Goal: Navigation & Orientation: Find specific page/section

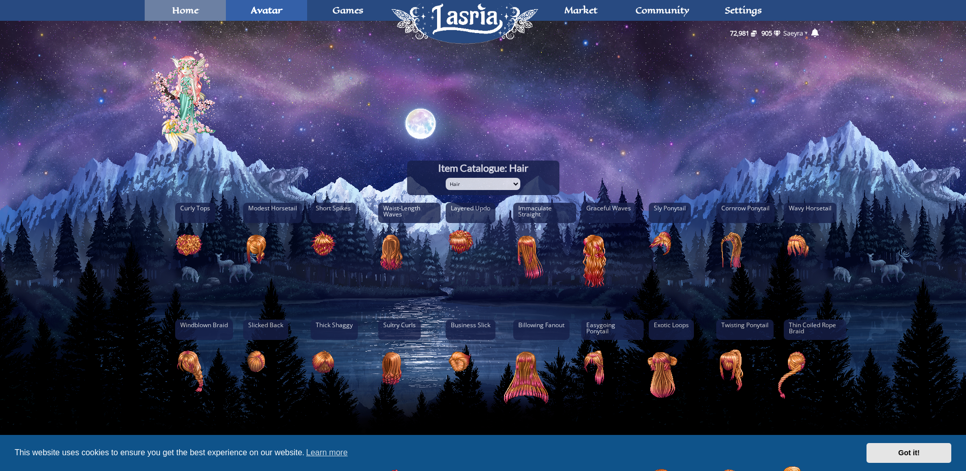
click at [172, 6] on link "Home" at bounding box center [185, 10] width 81 height 21
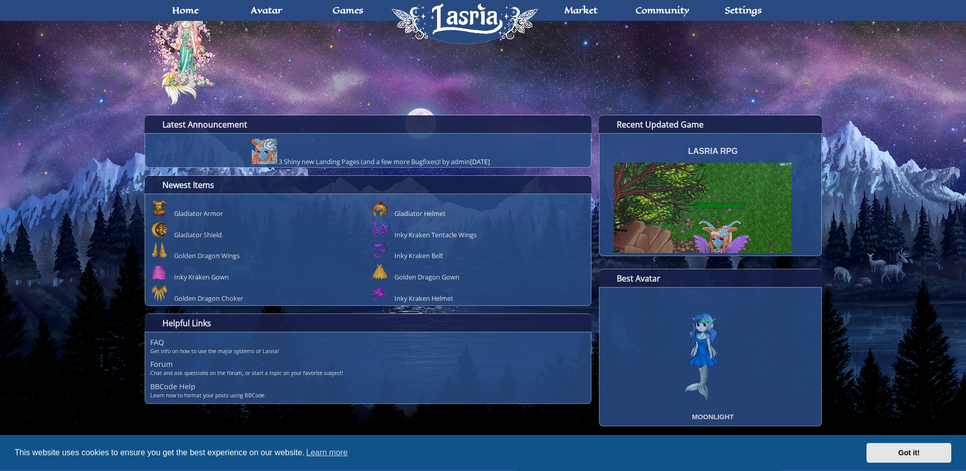
scroll to position [49, 0]
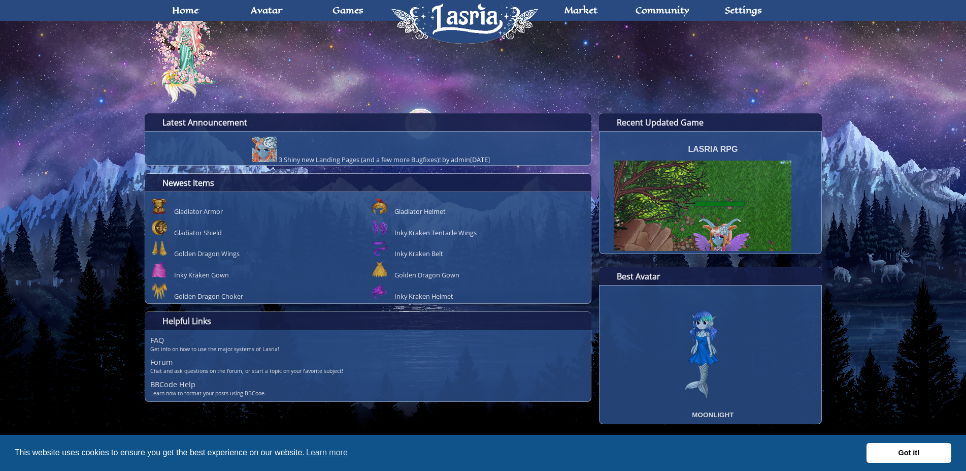
click at [905, 449] on link "Got it!" at bounding box center [908, 453] width 85 height 20
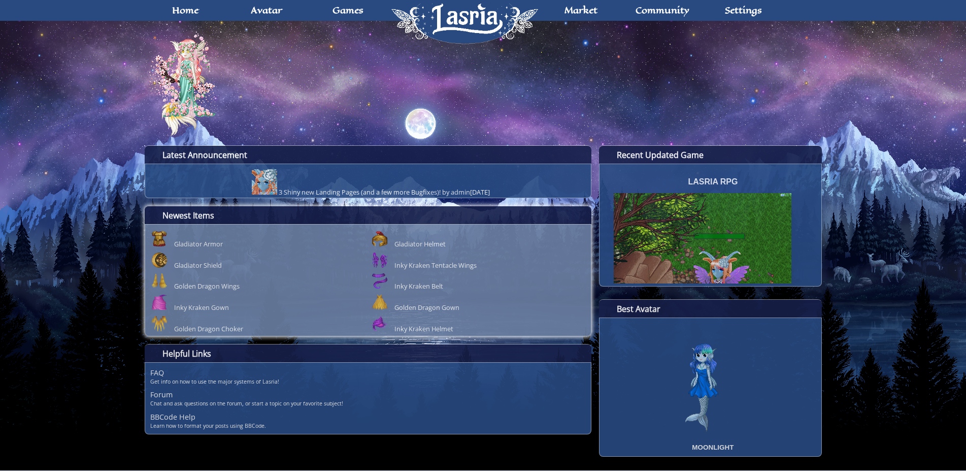
scroll to position [0, 0]
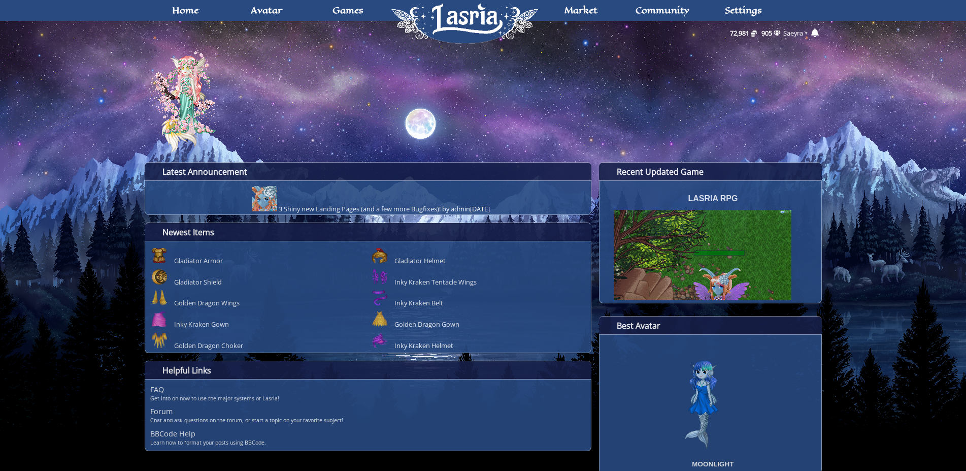
click at [744, 36] on span "72,981" at bounding box center [739, 32] width 19 height 9
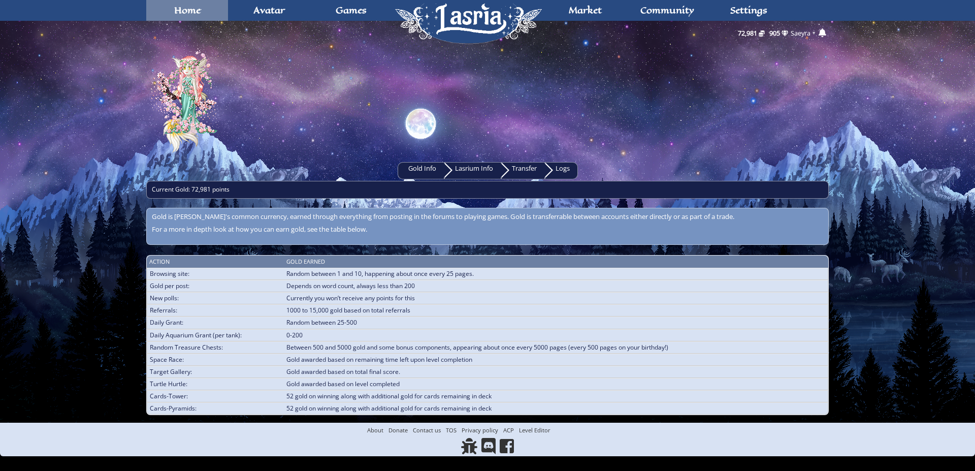
click at [159, 14] on link "Home" at bounding box center [187, 10] width 82 height 21
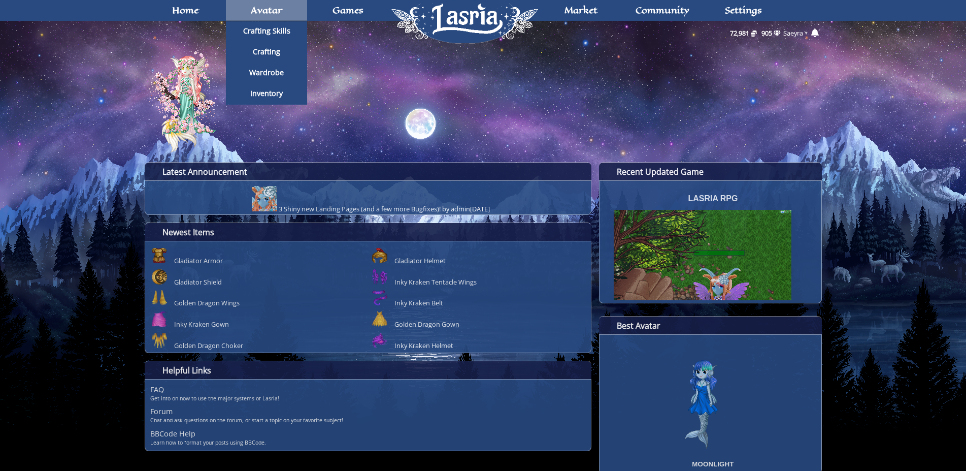
click at [286, 16] on link "Avatar" at bounding box center [266, 10] width 81 height 21
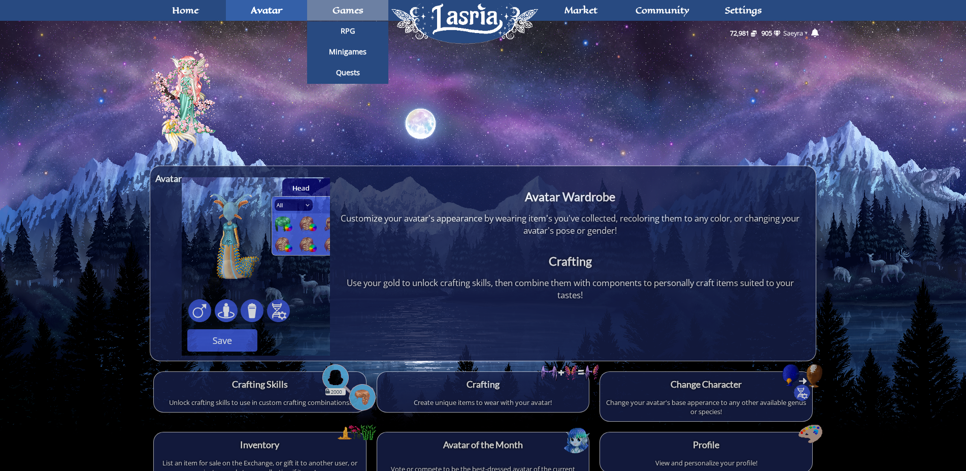
click at [349, 14] on span "Games" at bounding box center [347, 10] width 31 height 8
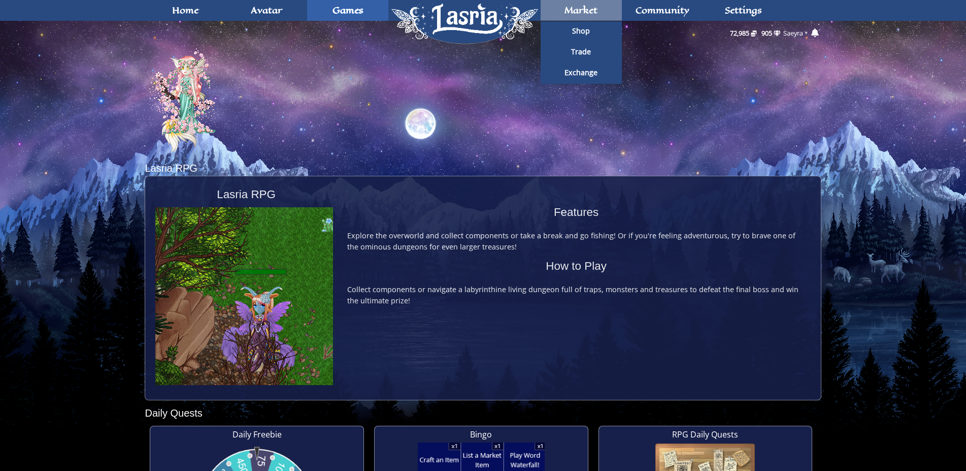
click at [585, 17] on link "Market" at bounding box center [581, 10] width 81 height 21
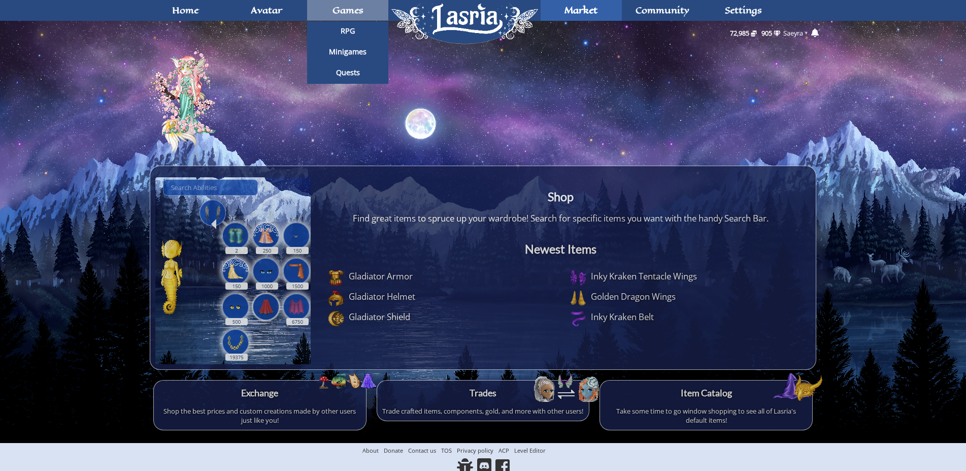
click at [353, 14] on span "Games" at bounding box center [347, 10] width 31 height 8
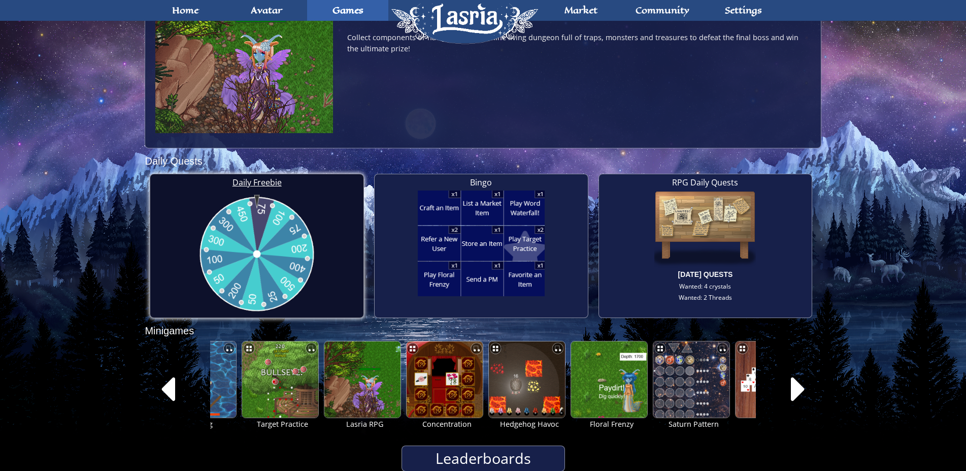
scroll to position [294, 0]
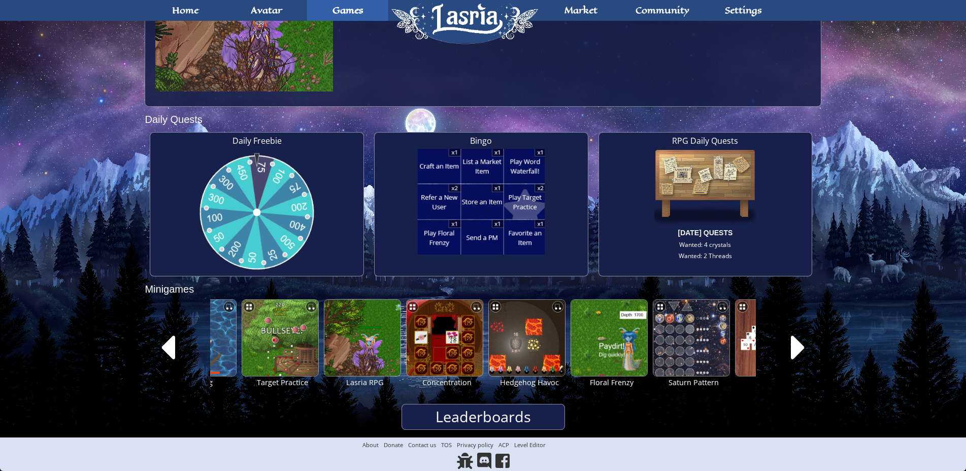
click at [163, 346] on icon at bounding box center [168, 347] width 13 height 23
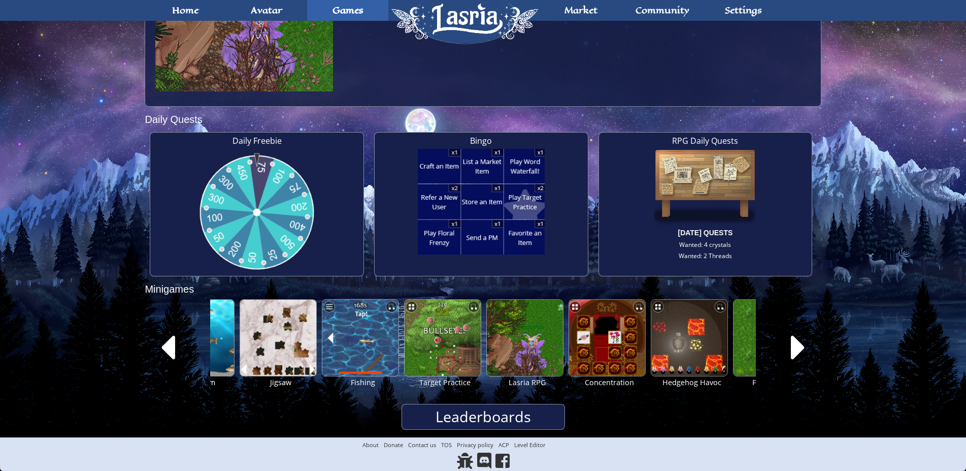
click at [163, 346] on icon at bounding box center [168, 347] width 13 height 23
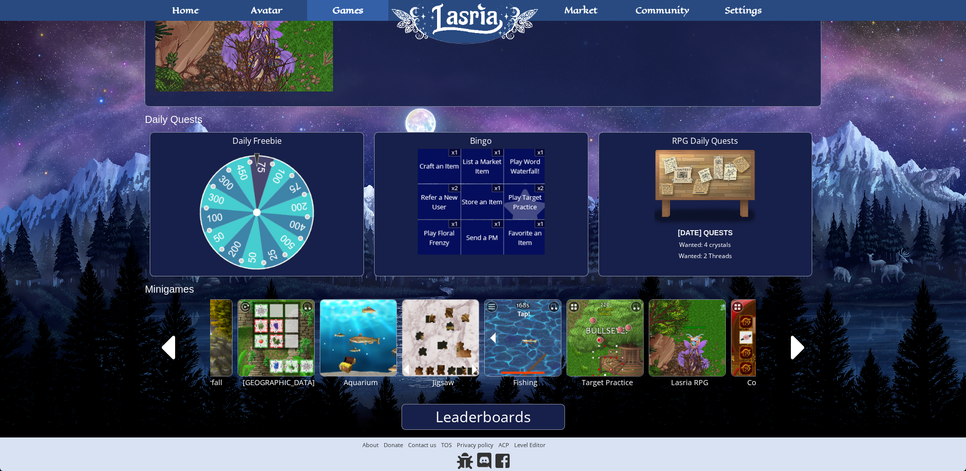
click at [163, 346] on icon at bounding box center [168, 347] width 13 height 23
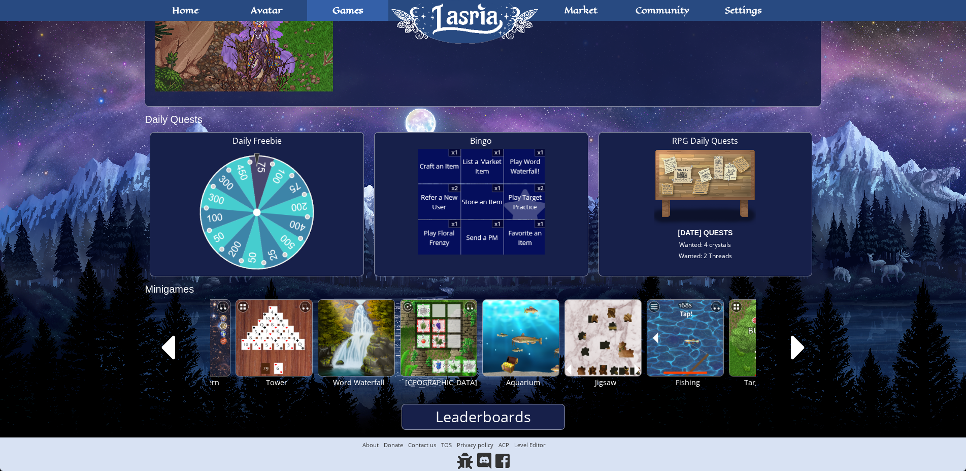
click at [163, 346] on icon at bounding box center [168, 347] width 13 height 23
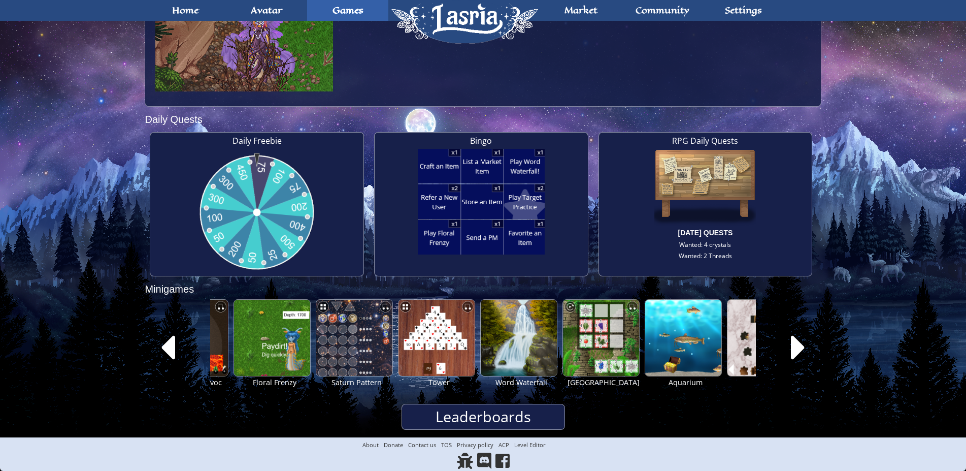
click at [163, 346] on icon at bounding box center [168, 347] width 13 height 23
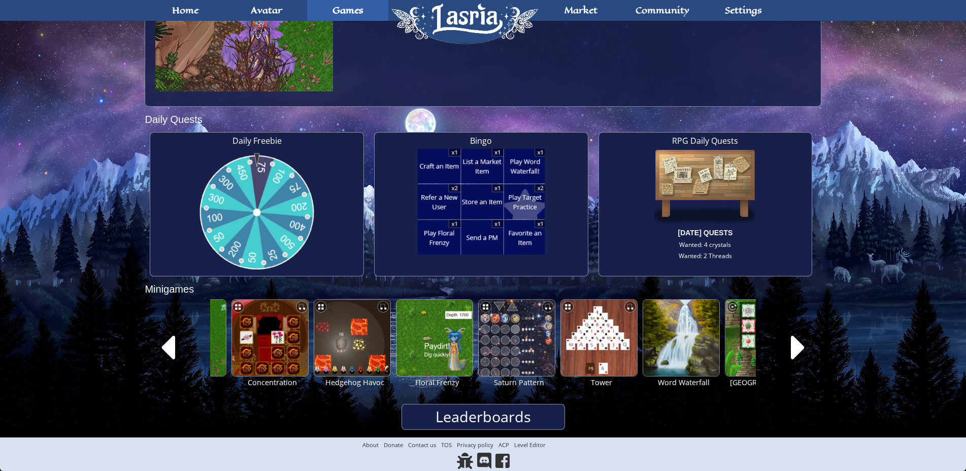
click at [160, 338] on icon at bounding box center [167, 347] width 15 height 41
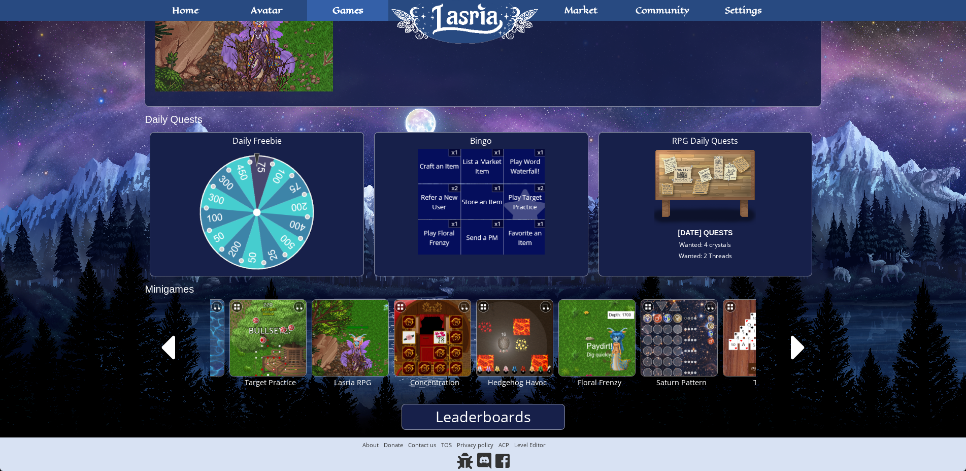
click at [166, 349] on icon at bounding box center [168, 347] width 13 height 23
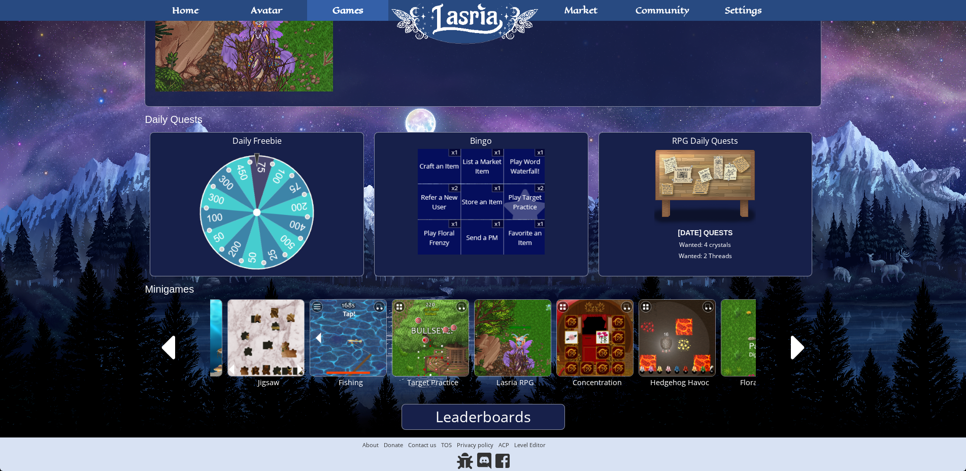
click at [169, 352] on icon at bounding box center [168, 347] width 13 height 23
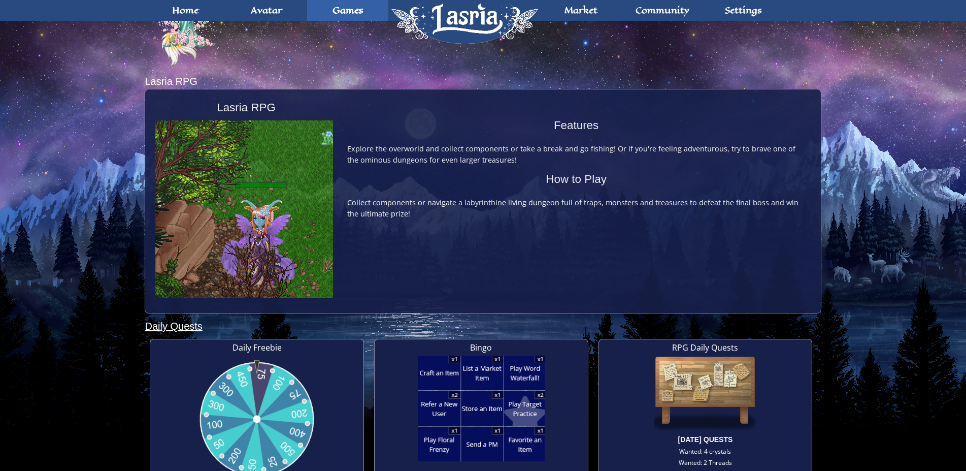
scroll to position [0, 0]
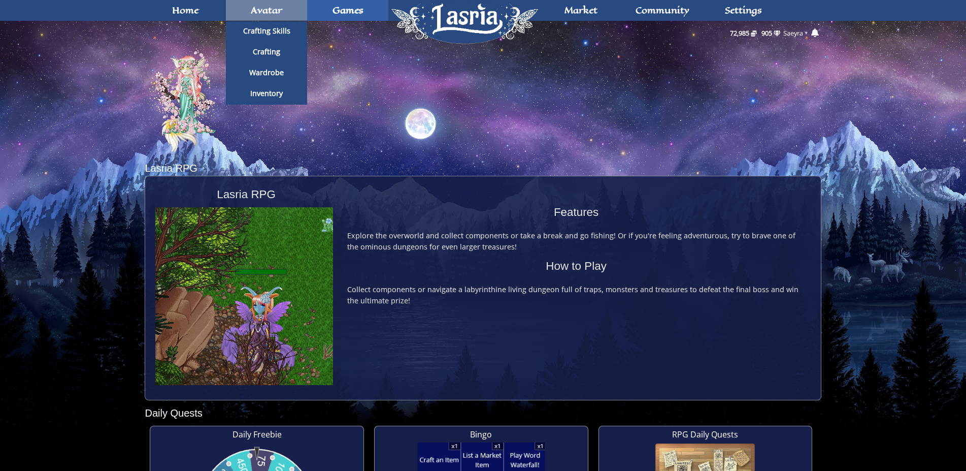
click at [279, 13] on span "Avatar" at bounding box center [266, 10] width 31 height 8
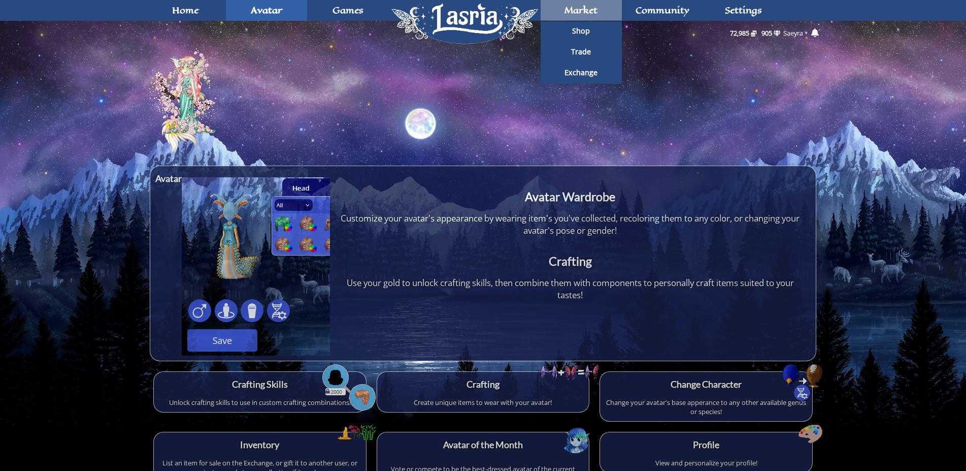
click at [593, 12] on span "Market" at bounding box center [580, 10] width 33 height 8
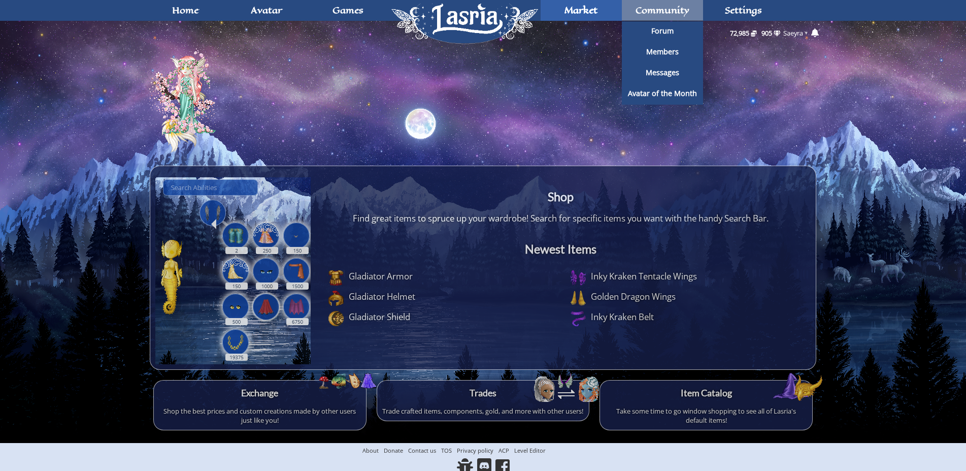
click at [670, 6] on span "Community" at bounding box center [663, 10] width 54 height 8
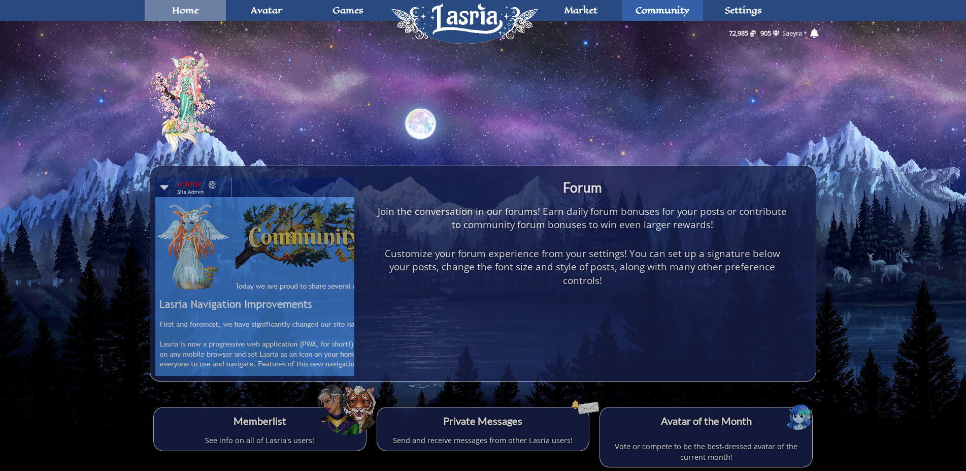
click at [162, 13] on link "Home" at bounding box center [185, 10] width 81 height 21
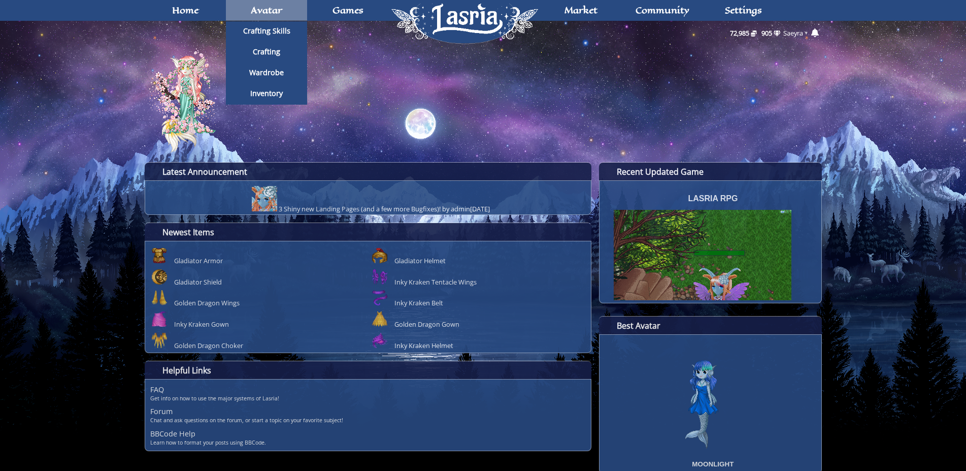
click at [282, 14] on span "Avatar" at bounding box center [266, 10] width 31 height 8
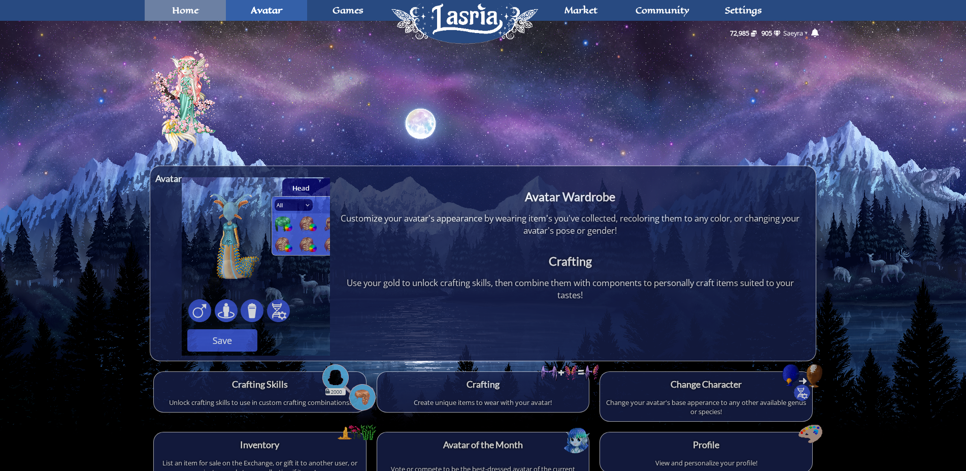
click at [173, 14] on span "Home" at bounding box center [185, 10] width 26 height 8
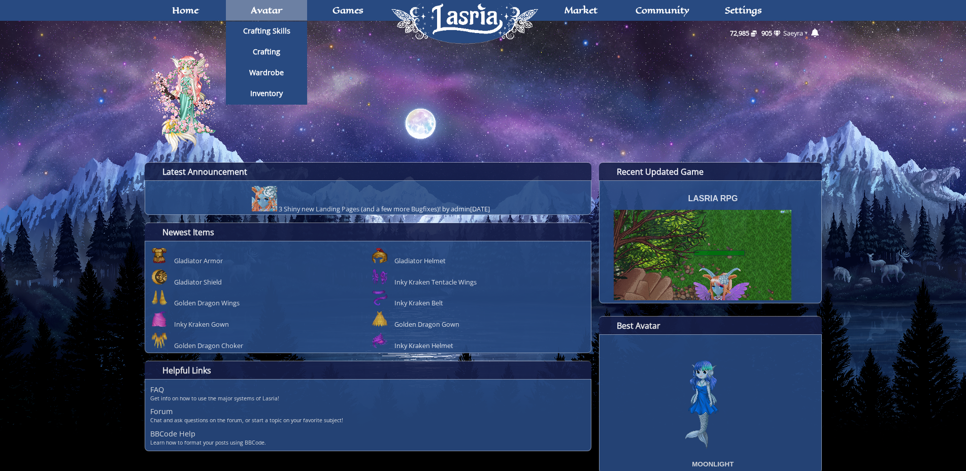
click at [279, 17] on link "Avatar" at bounding box center [266, 10] width 81 height 21
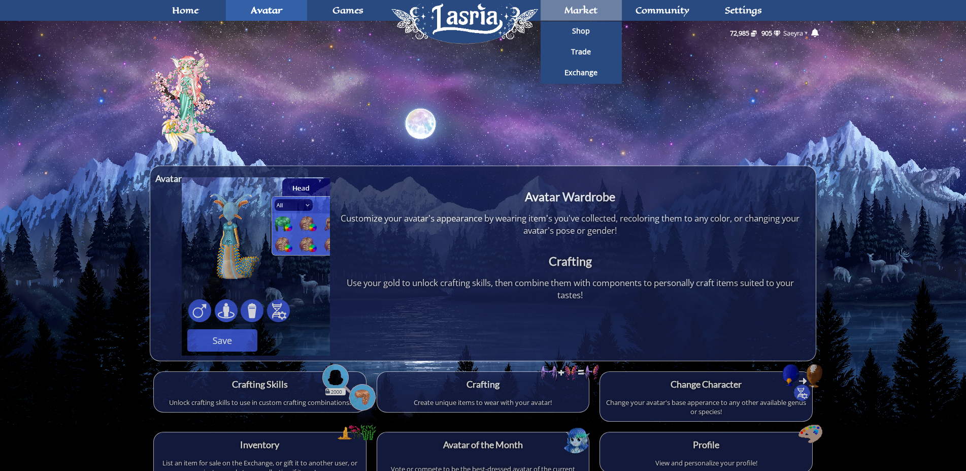
click at [578, 14] on span "Market" at bounding box center [580, 10] width 33 height 8
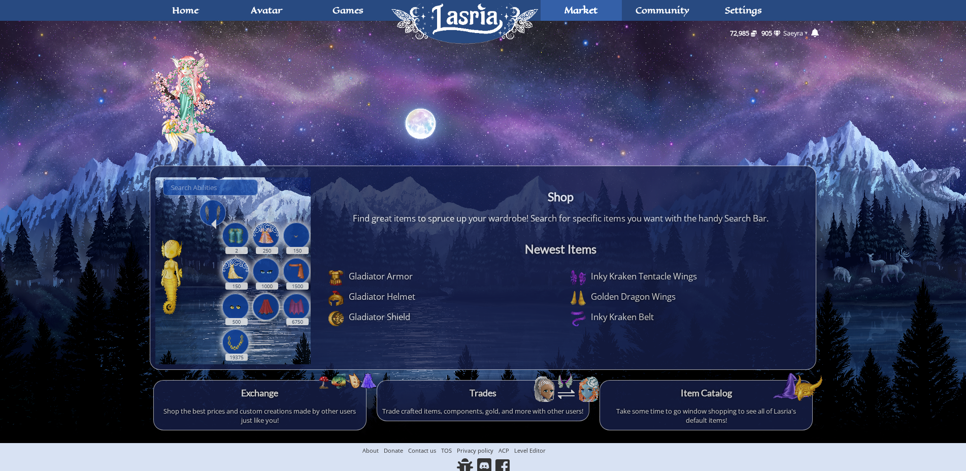
scroll to position [6, 0]
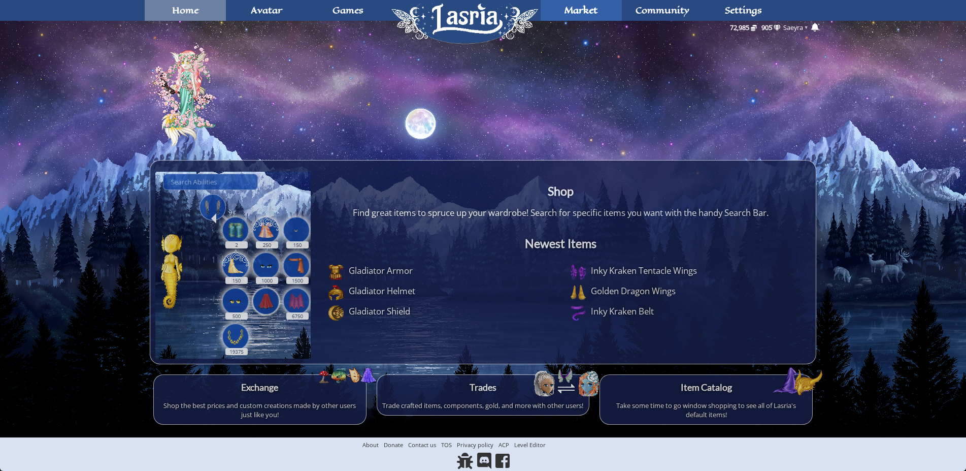
click at [195, 12] on span "Home" at bounding box center [185, 10] width 26 height 8
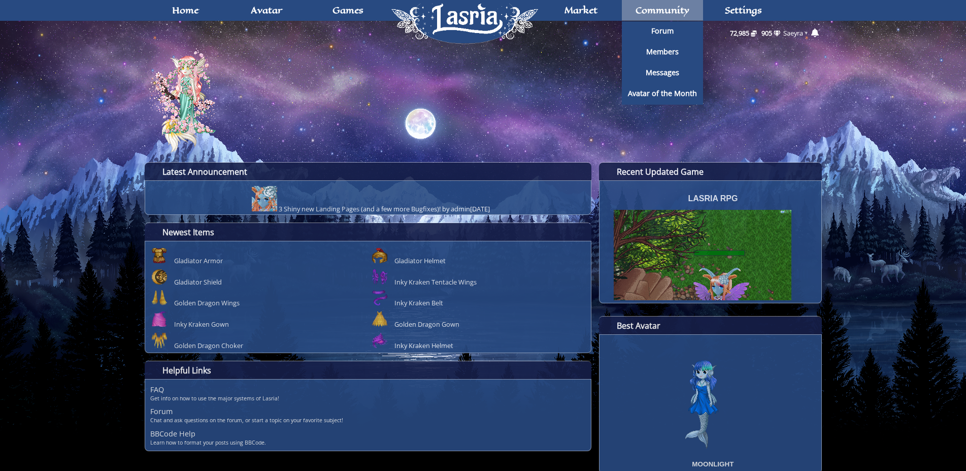
click at [647, 13] on span "Community" at bounding box center [663, 10] width 54 height 8
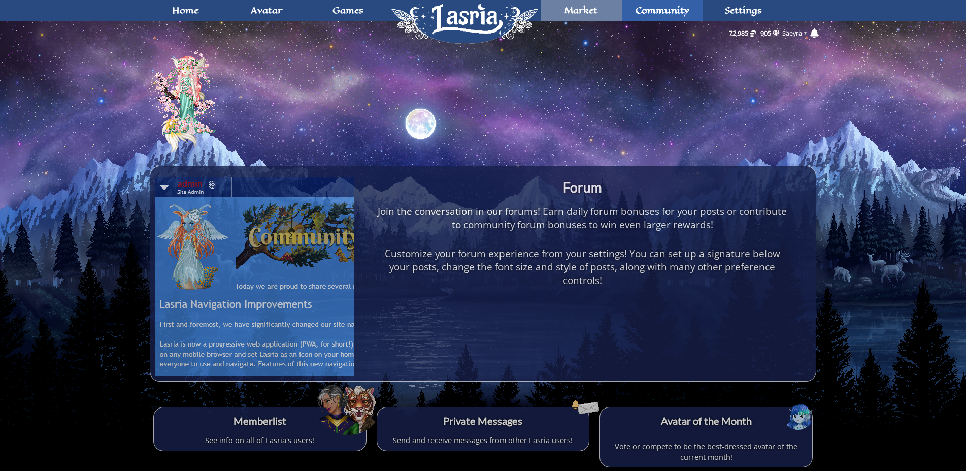
click at [597, 14] on span "Market" at bounding box center [580, 10] width 33 height 8
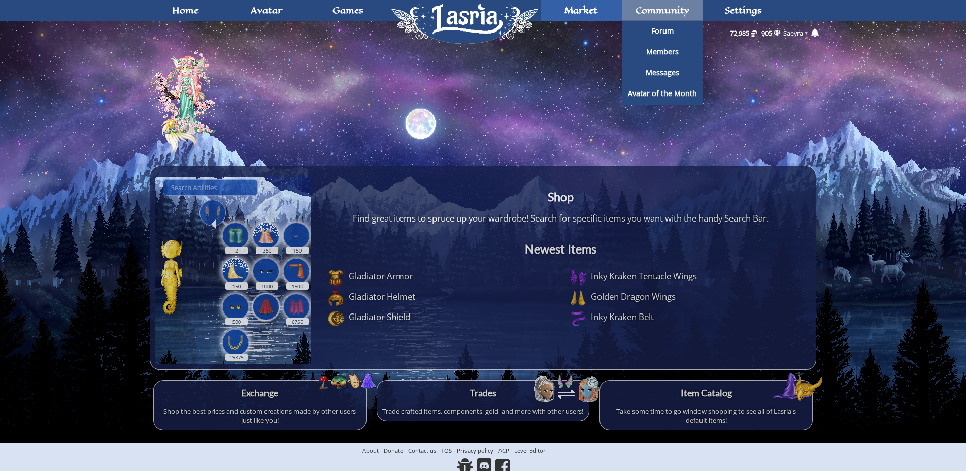
click at [646, 9] on span "Community" at bounding box center [663, 10] width 54 height 8
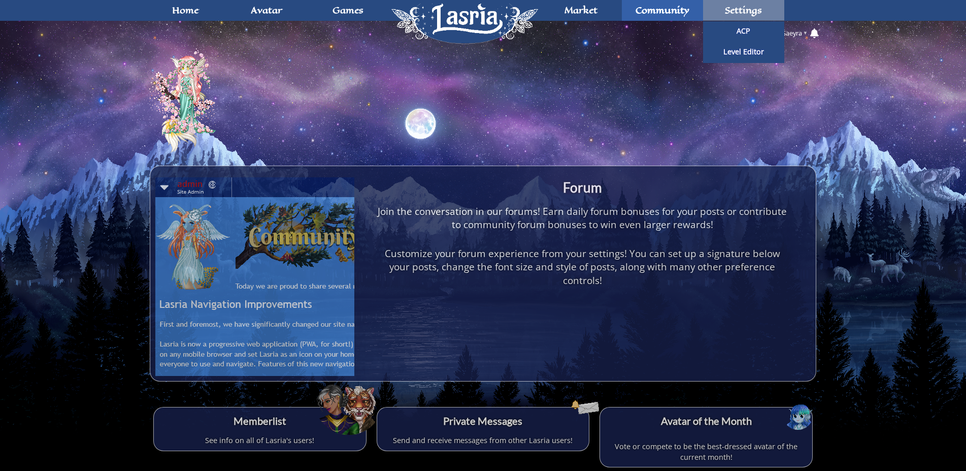
click at [741, 6] on span "Settings" at bounding box center [743, 10] width 37 height 8
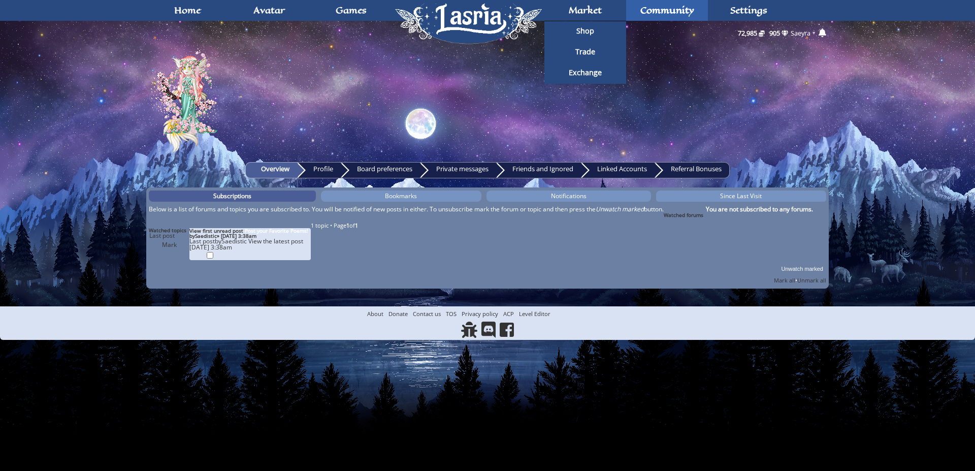
click at [317, 161] on ul "Overview Profile Board preferences Private messages Friends and Ignored Linked …" at bounding box center [487, 169] width 682 height 19
click at [318, 165] on link "Profile" at bounding box center [319, 170] width 44 height 16
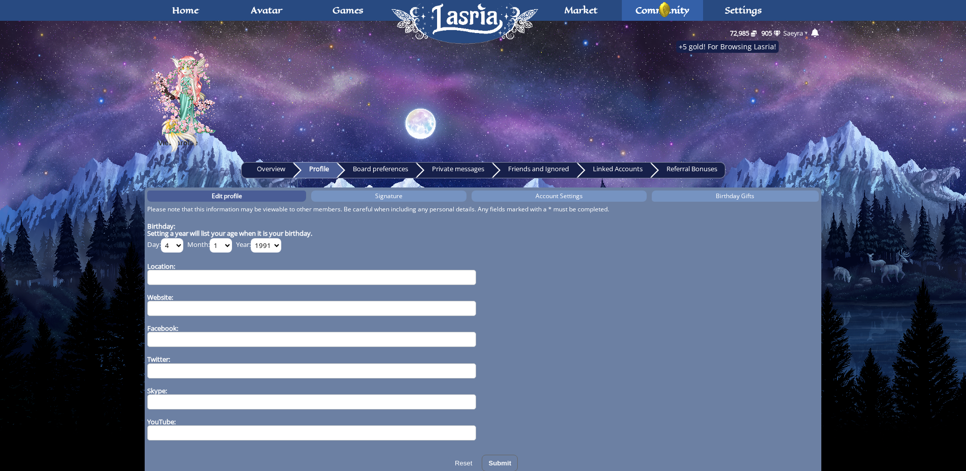
click at [370, 172] on link "Board preferences" at bounding box center [376, 170] width 79 height 16
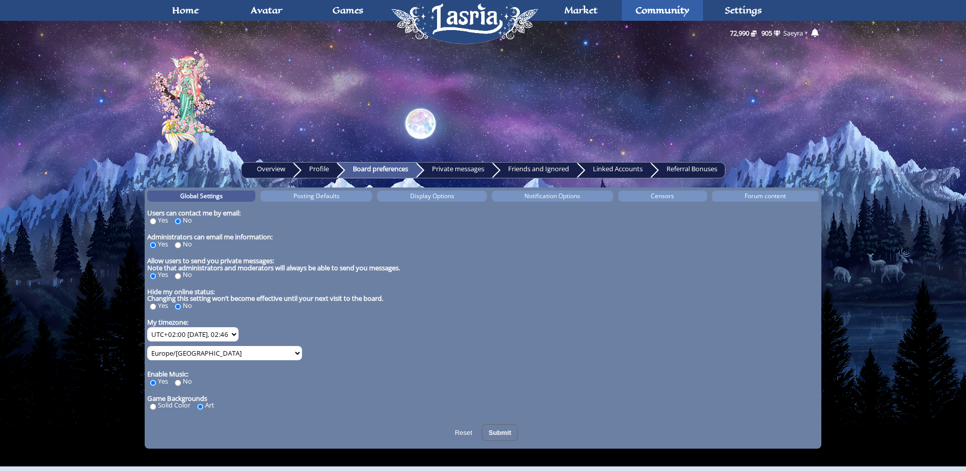
click at [436, 170] on link "Private messages" at bounding box center [454, 170] width 76 height 16
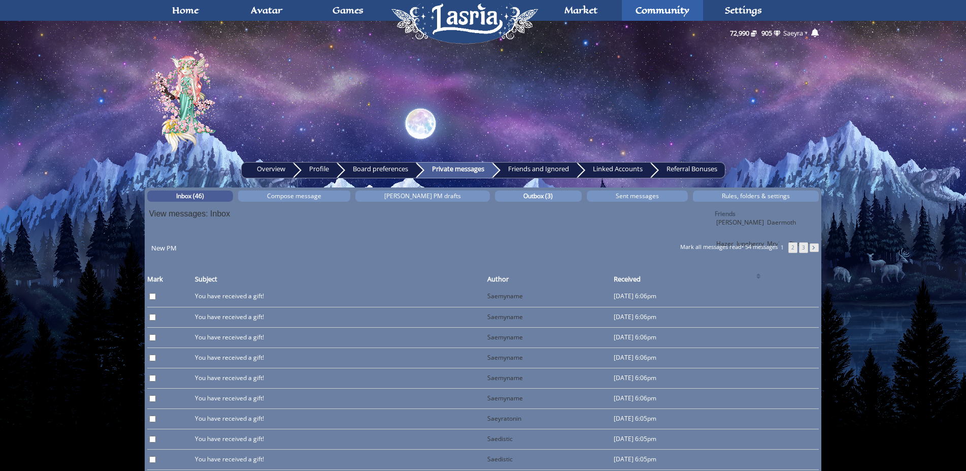
click at [544, 162] on link "Friends and Ignored" at bounding box center [534, 170] width 85 height 16
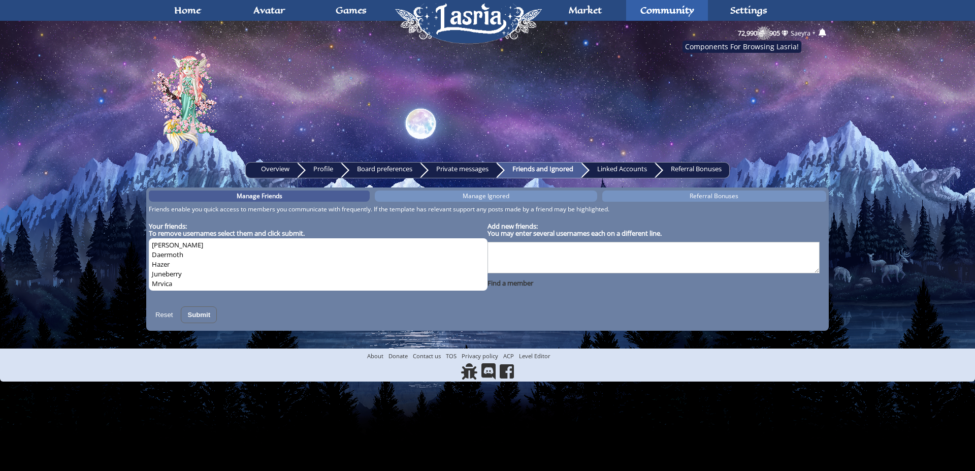
select select
click at [627, 171] on link "Linked Accounts" at bounding box center [618, 170] width 74 height 16
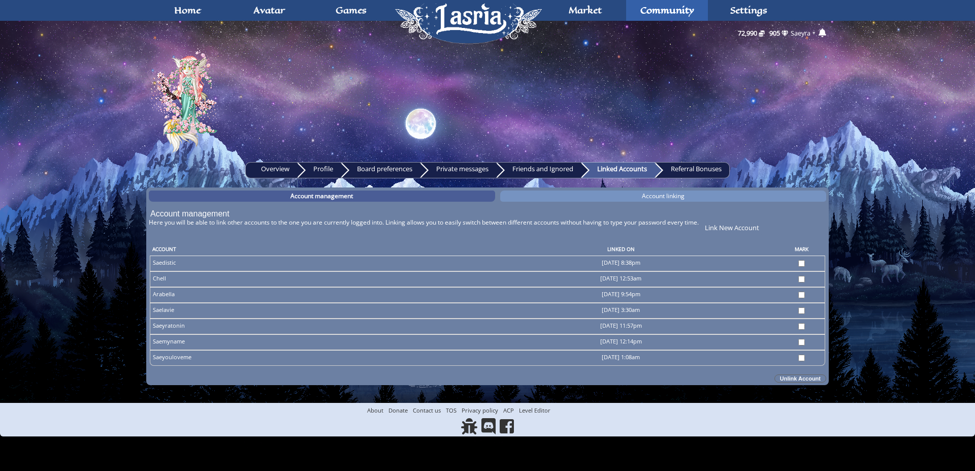
click at [690, 168] on link "Referral Bonuses" at bounding box center [692, 170] width 75 height 16
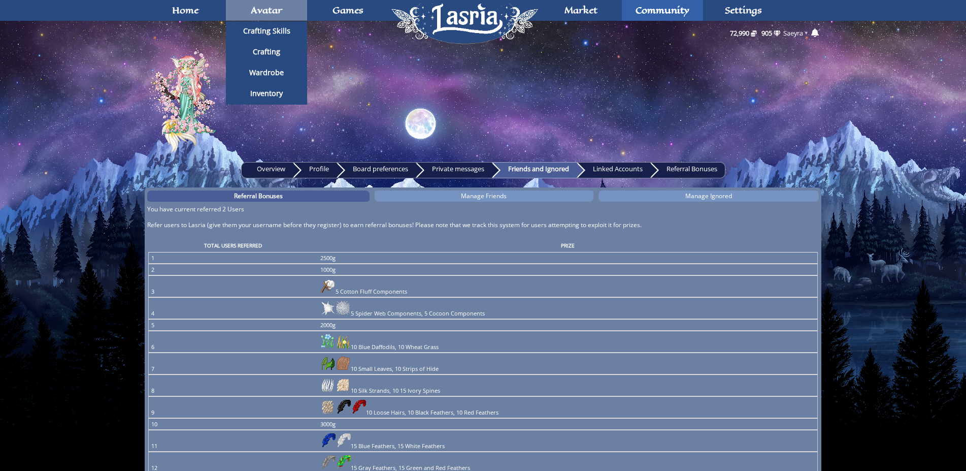
click at [258, 19] on link "Avatar" at bounding box center [266, 10] width 81 height 21
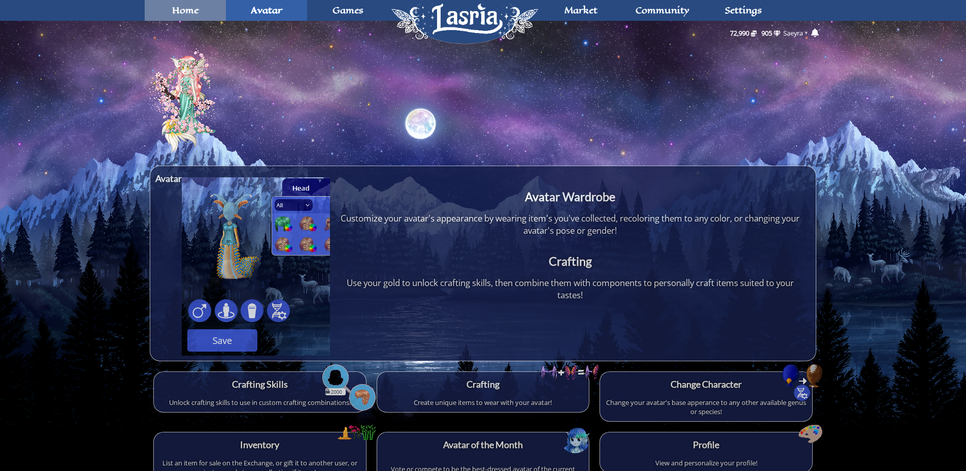
click at [202, 9] on link "Home" at bounding box center [185, 10] width 81 height 21
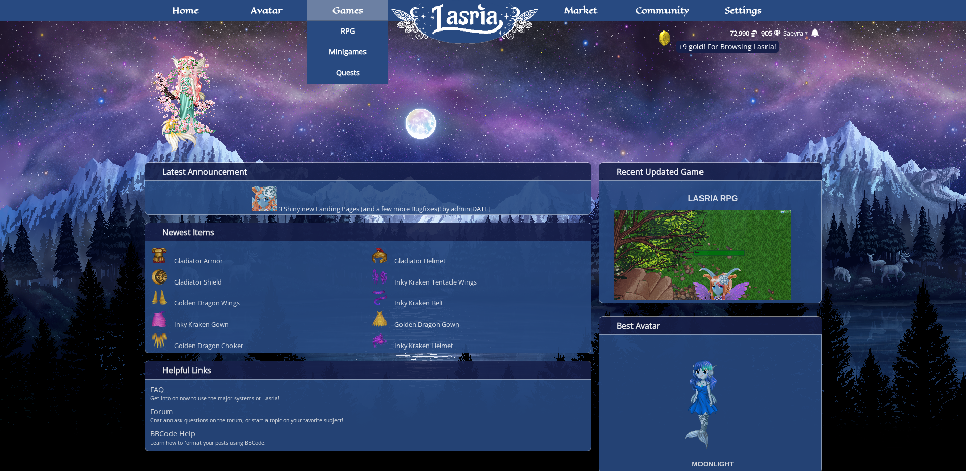
click at [334, 13] on span "Games" at bounding box center [347, 10] width 31 height 8
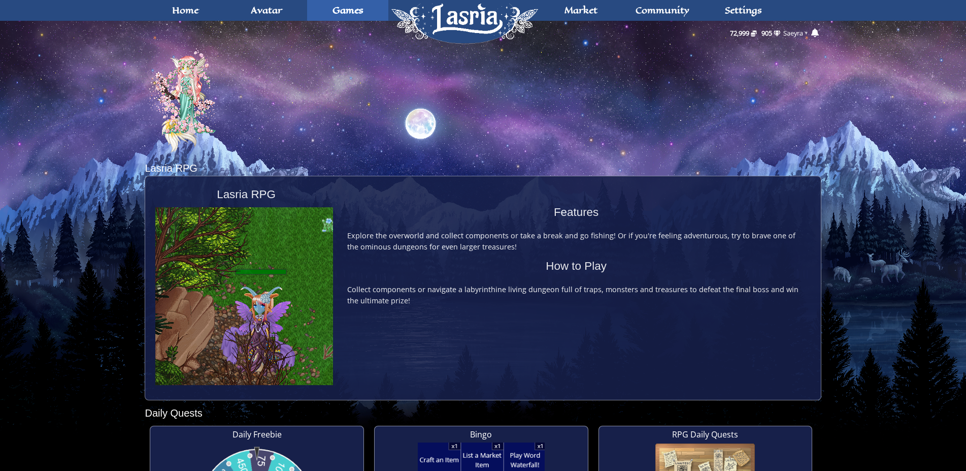
click at [272, 26] on div at bounding box center [483, 87] width 676 height 132
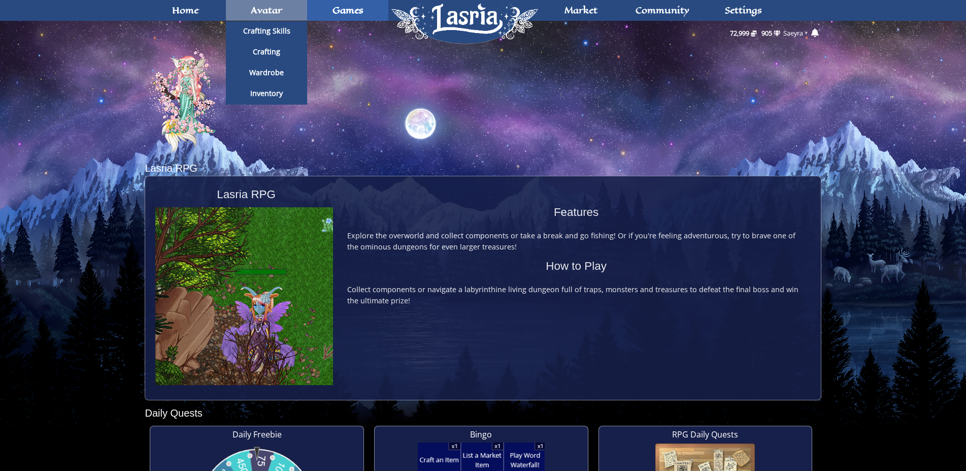
click at [279, 14] on span "Avatar" at bounding box center [266, 10] width 31 height 8
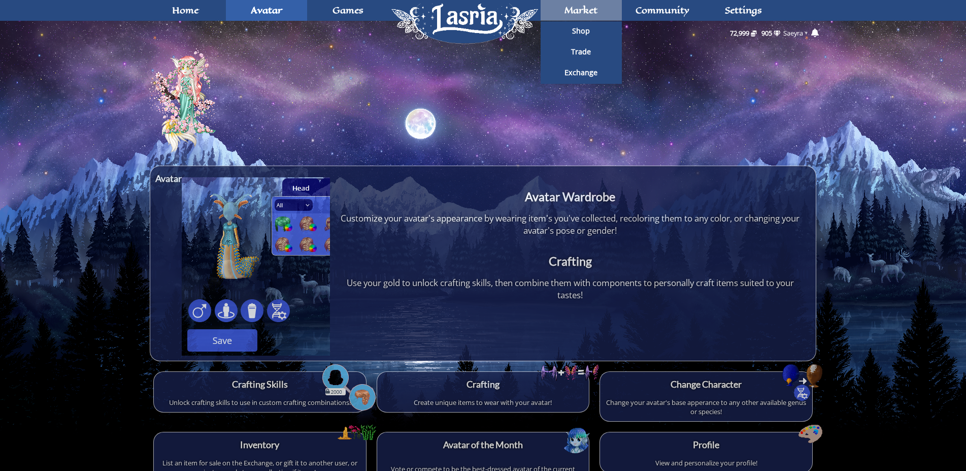
click at [562, 9] on link "Market" at bounding box center [581, 10] width 81 height 21
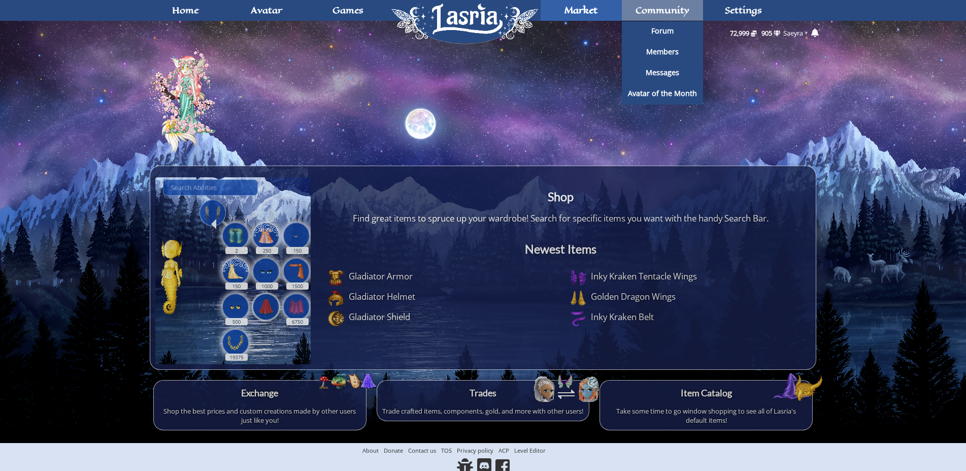
click at [650, 7] on span "Community" at bounding box center [663, 10] width 54 height 8
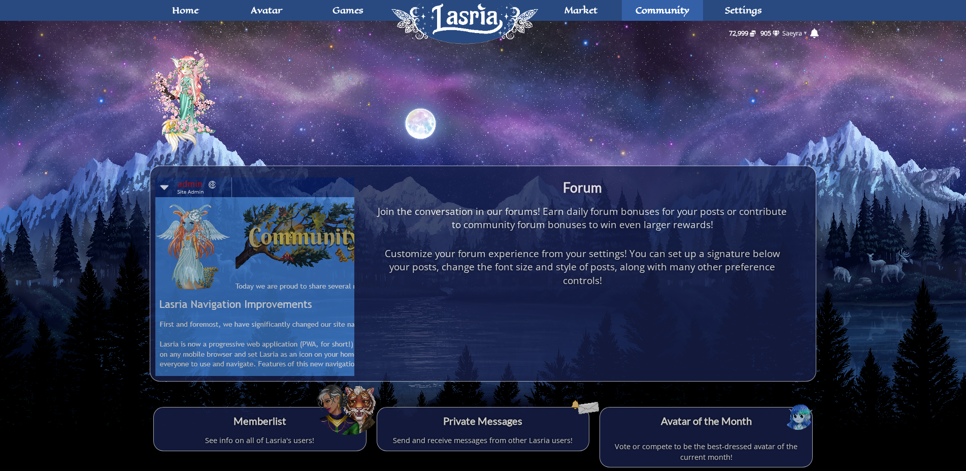
click at [584, 21] on div at bounding box center [483, 87] width 676 height 132
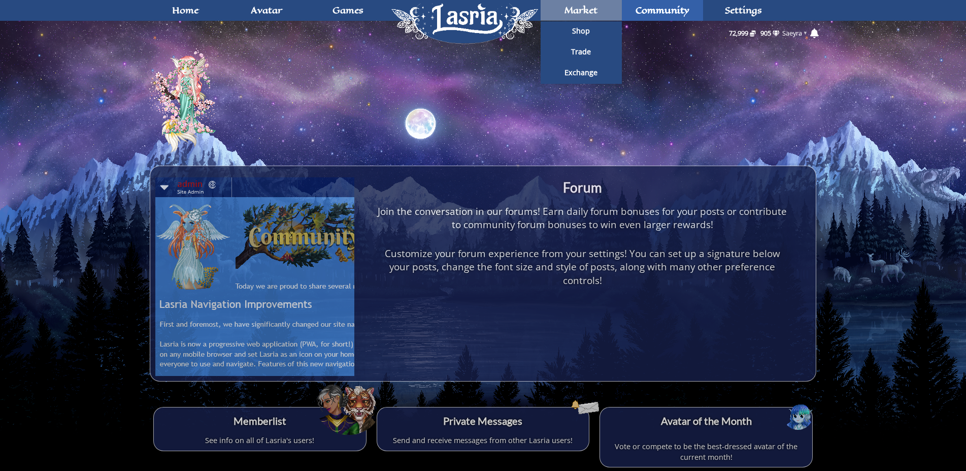
click at [584, 14] on span "Market" at bounding box center [580, 10] width 33 height 8
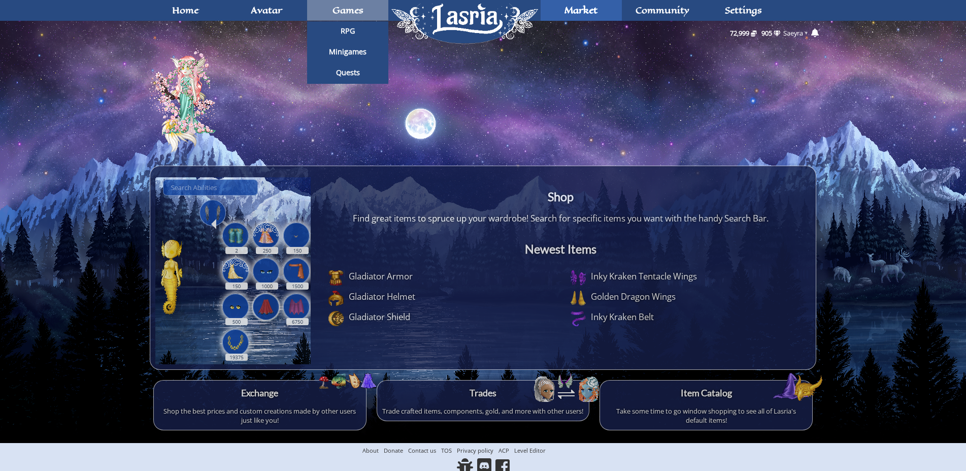
click at [355, 12] on span "Games" at bounding box center [347, 10] width 31 height 8
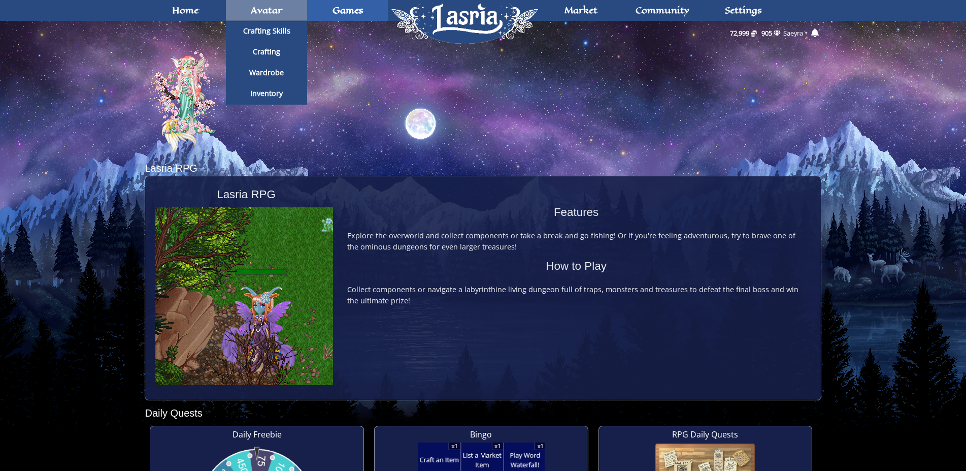
click at [267, 11] on span "Avatar" at bounding box center [266, 10] width 31 height 8
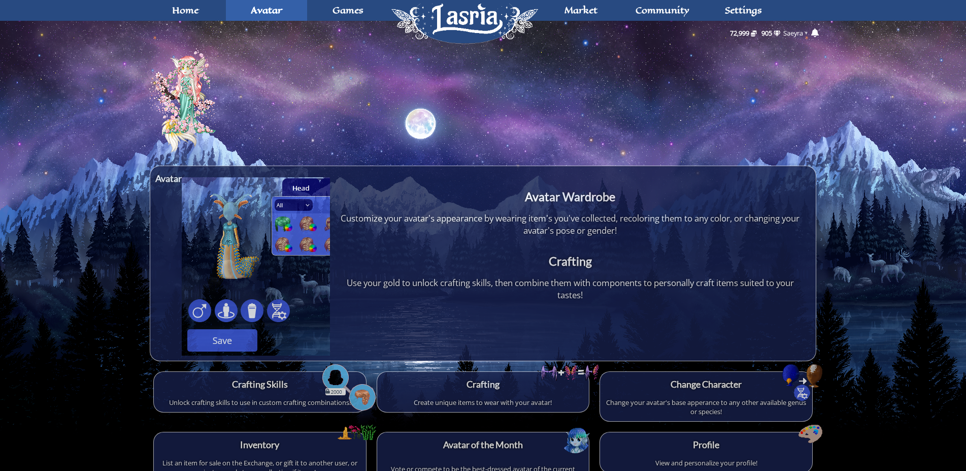
click at [209, 23] on div at bounding box center [483, 87] width 676 height 132
click at [198, 17] on link "Home" at bounding box center [185, 10] width 81 height 21
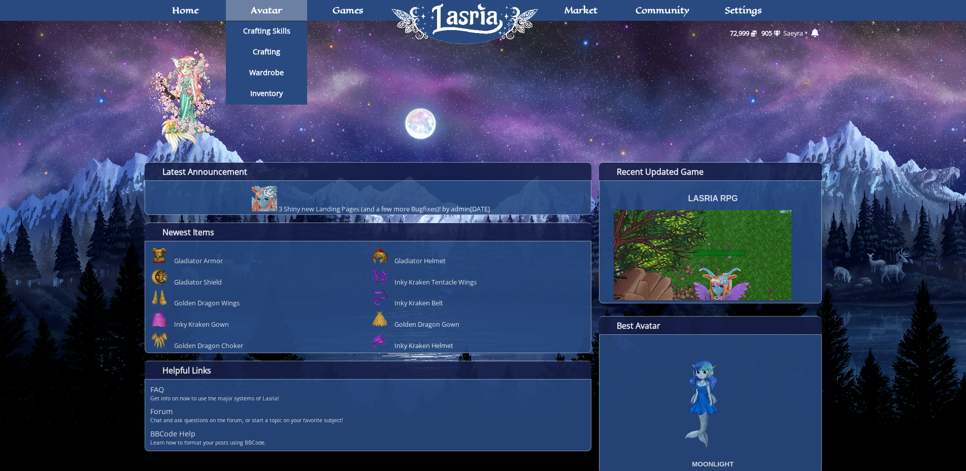
click at [268, 6] on span "Avatar" at bounding box center [266, 10] width 31 height 8
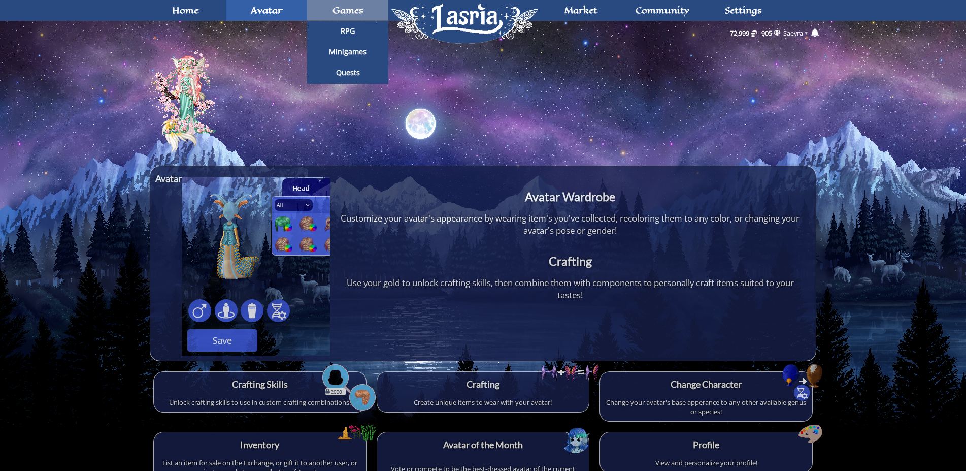
click at [343, 9] on span "Games" at bounding box center [347, 10] width 31 height 8
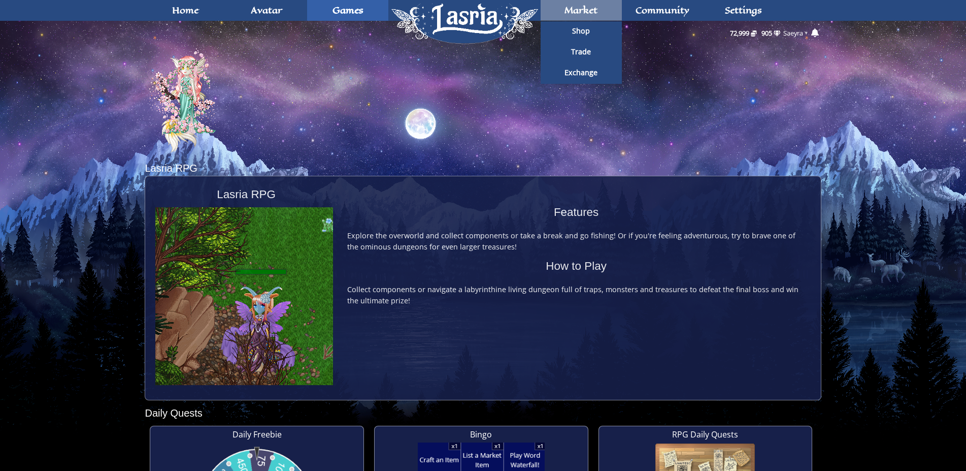
click at [546, 10] on link "Market" at bounding box center [581, 10] width 81 height 21
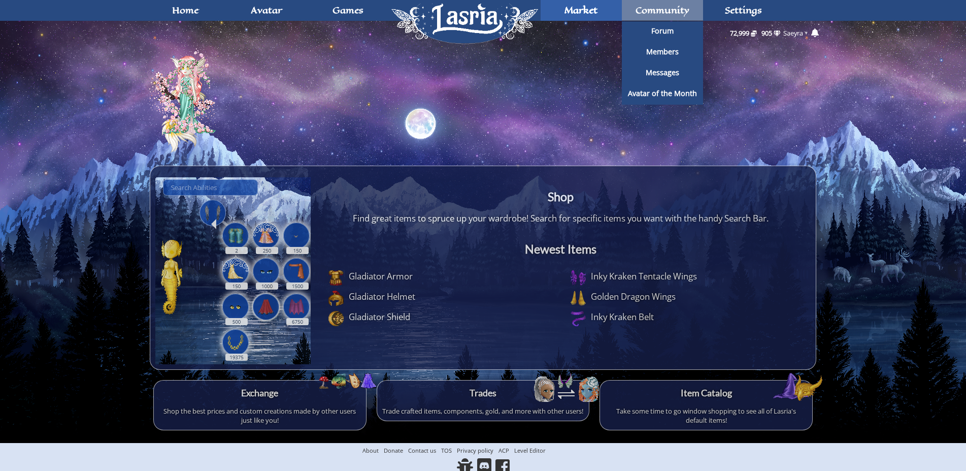
click at [640, 3] on link "Community" at bounding box center [662, 10] width 81 height 21
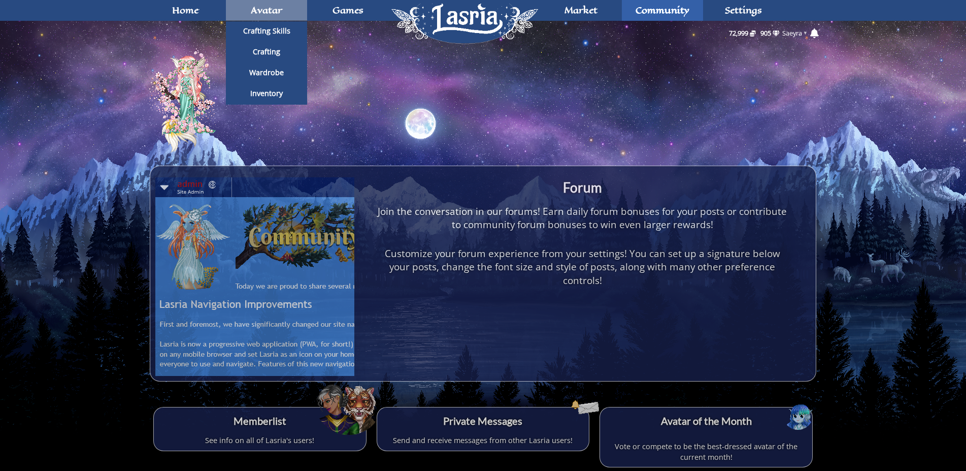
click at [264, 8] on span "Avatar" at bounding box center [266, 10] width 31 height 8
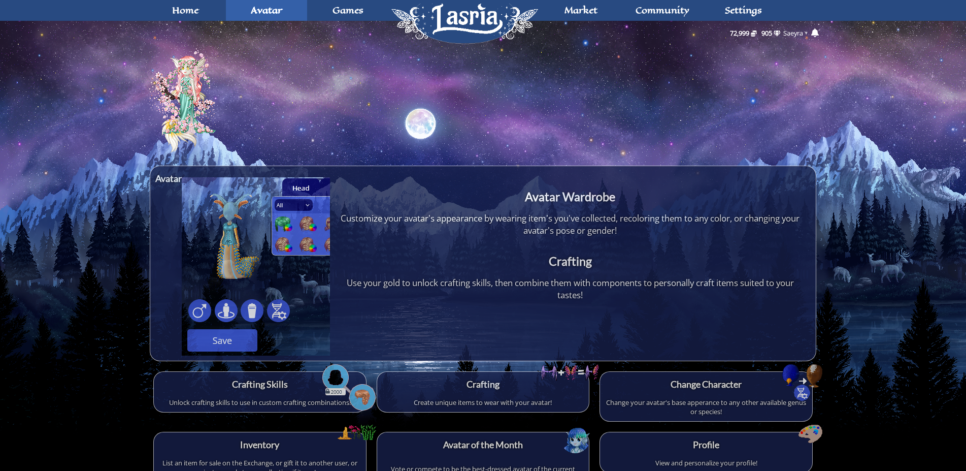
click at [189, 22] on div at bounding box center [483, 87] width 676 height 132
drag, startPoint x: 203, startPoint y: 13, endPoint x: 202, endPoint y: 18, distance: 5.1
click at [203, 14] on link "Home" at bounding box center [185, 10] width 81 height 21
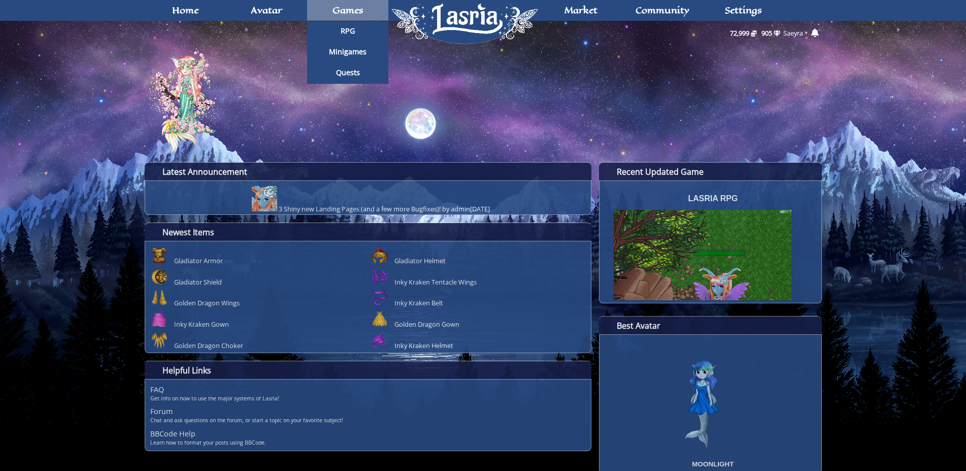
click at [363, 11] on span "Games" at bounding box center [347, 10] width 31 height 8
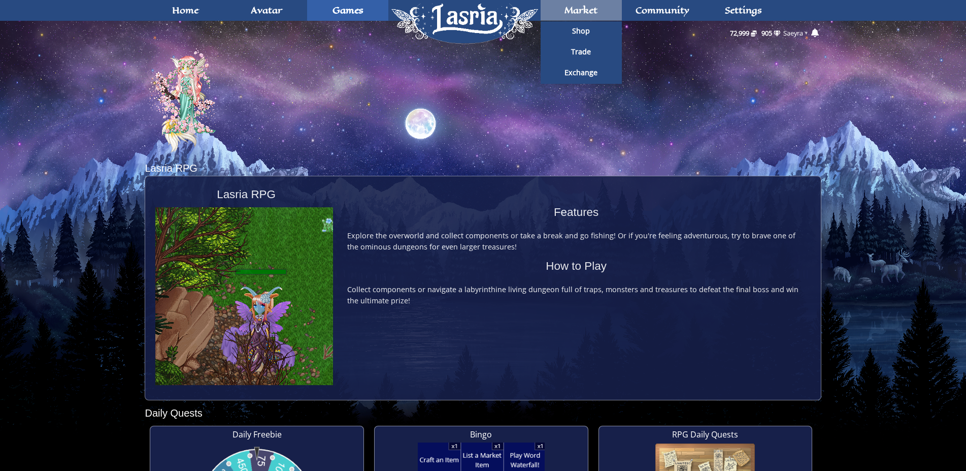
click at [566, 6] on span "Market" at bounding box center [580, 10] width 33 height 8
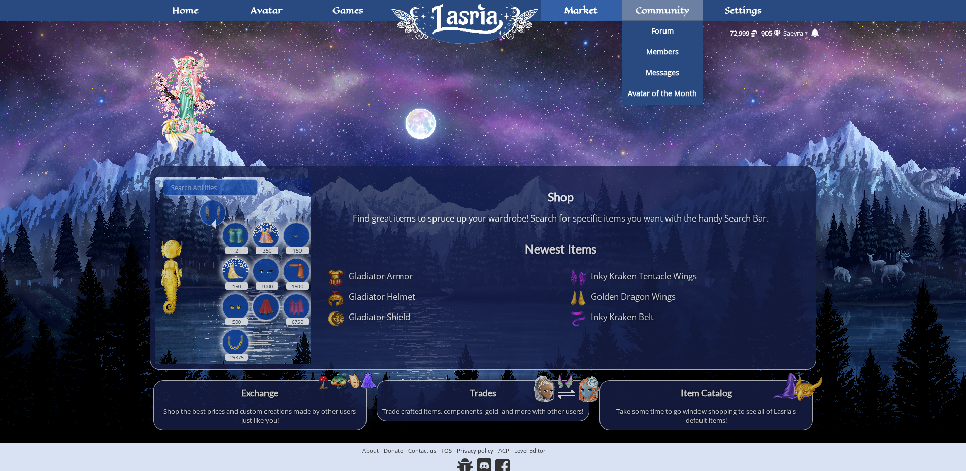
click at [690, 17] on link "Community" at bounding box center [662, 10] width 81 height 21
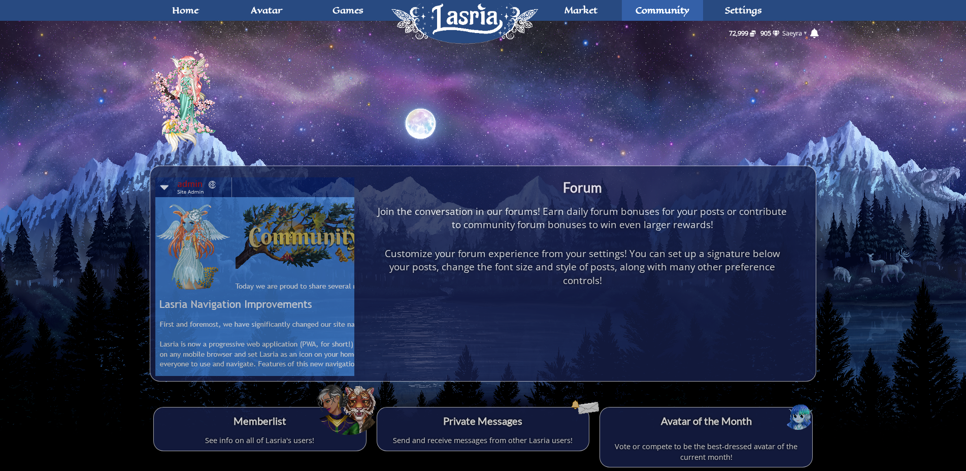
click at [362, 25] on div at bounding box center [483, 87] width 676 height 132
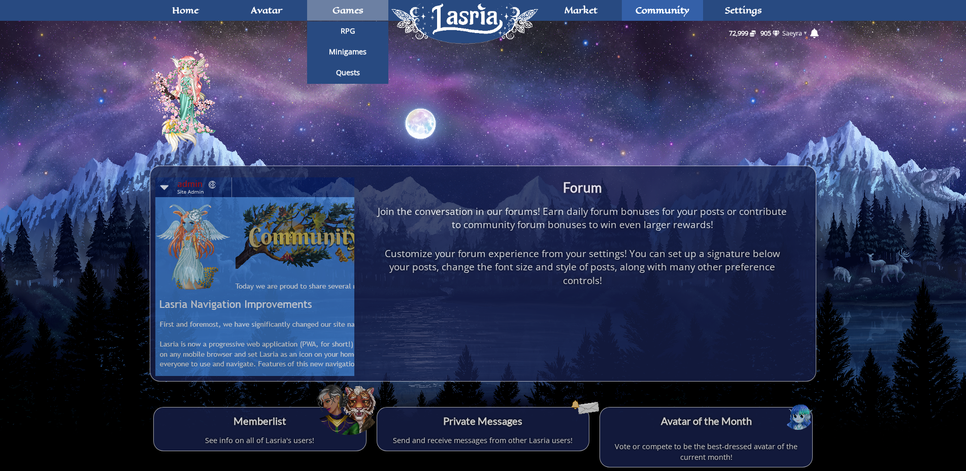
click at [357, 13] on span "Games" at bounding box center [347, 10] width 31 height 8
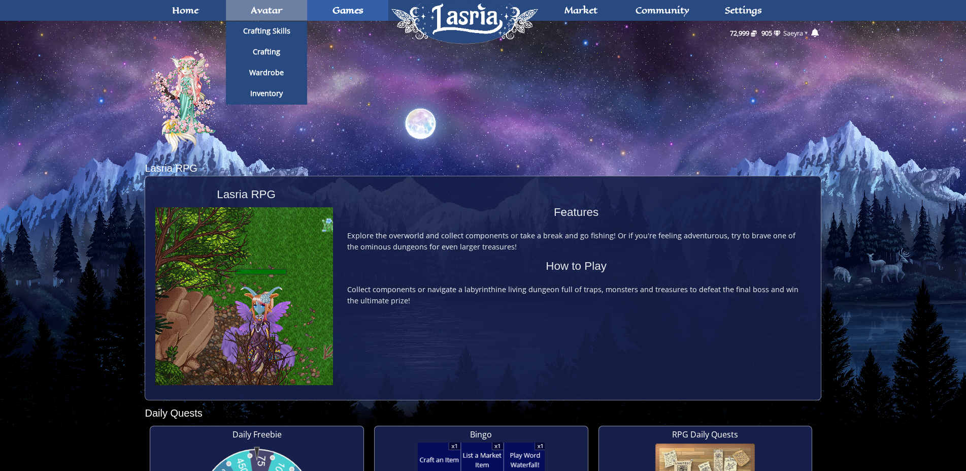
click at [256, 14] on span "Avatar" at bounding box center [266, 10] width 31 height 8
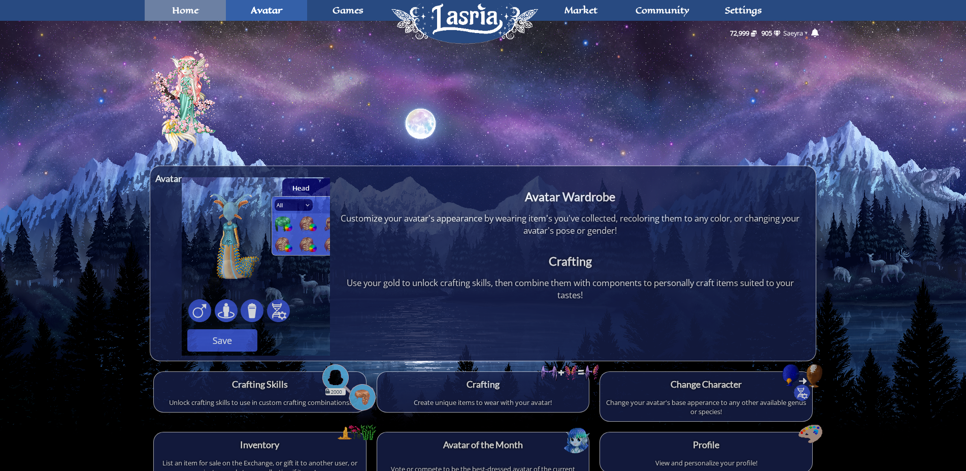
click at [193, 20] on link "Home" at bounding box center [185, 10] width 81 height 21
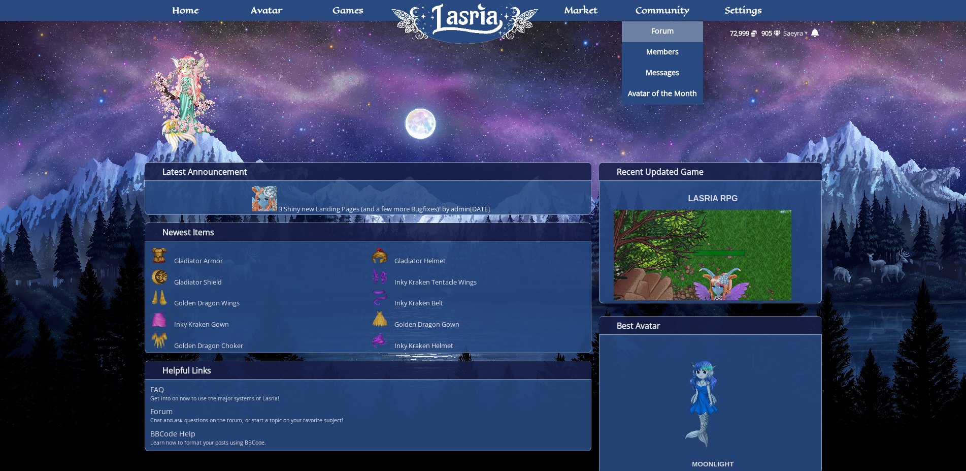
click at [653, 31] on span "Forum" at bounding box center [662, 30] width 22 height 7
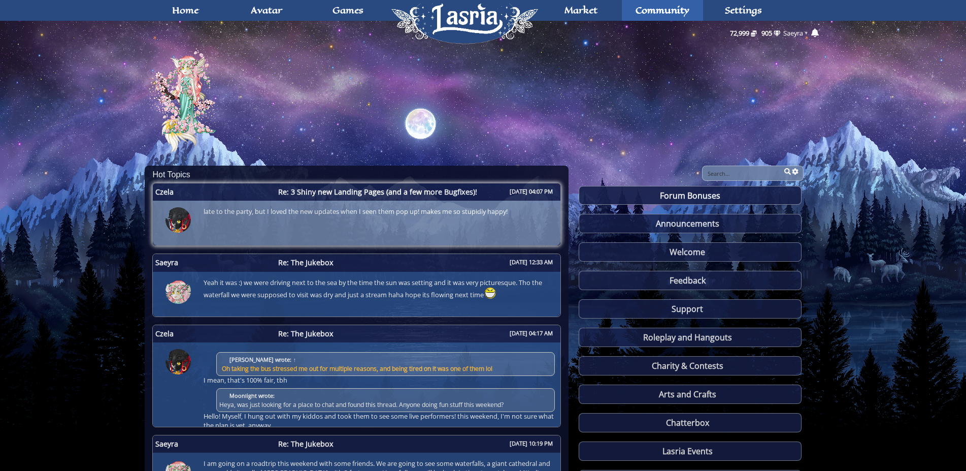
click at [181, 222] on img at bounding box center [177, 219] width 25 height 25
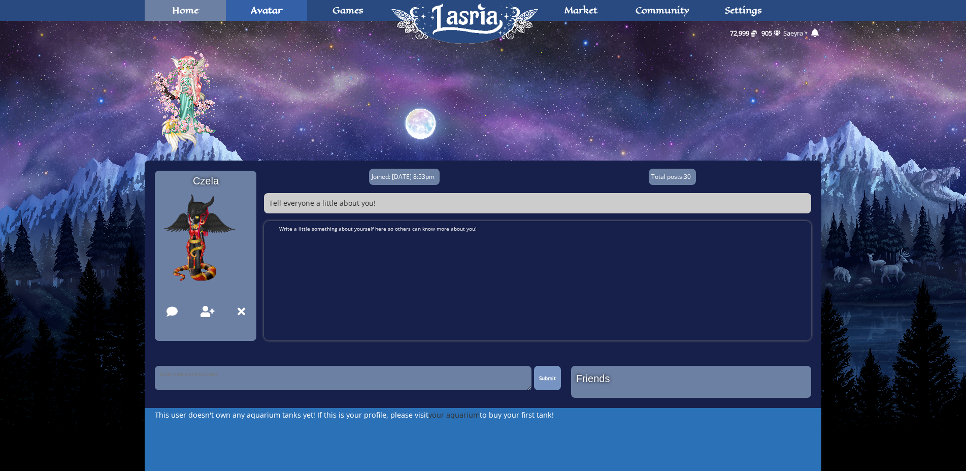
click at [203, 10] on link "Home" at bounding box center [185, 10] width 81 height 21
